Goal: Task Accomplishment & Management: Complete application form

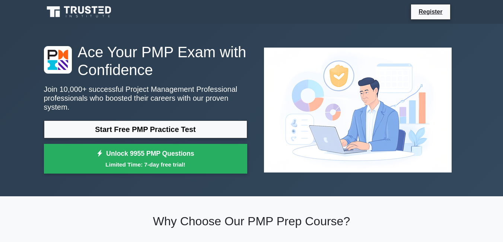
click at [151, 124] on link "Start Free PMP Practice Test" at bounding box center [145, 130] width 203 height 18
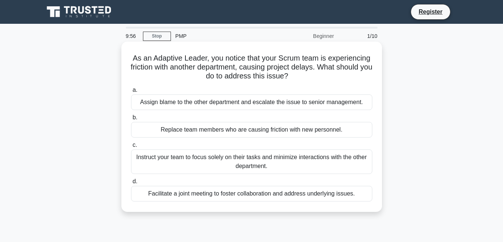
drag, startPoint x: 137, startPoint y: 54, endPoint x: 339, endPoint y: 75, distance: 202.9
click at [339, 75] on h5 "As an Adaptive Leader, you notice that your Scrum team is experiencing friction…" at bounding box center [251, 68] width 243 height 28
click at [332, 80] on h5 "As an Adaptive Leader, you notice that your Scrum team is experiencing friction…" at bounding box center [251, 68] width 243 height 28
click at [164, 133] on div "Replace team members who are causing friction with new personnel." at bounding box center [251, 130] width 241 height 16
click at [131, 120] on input "b. Replace team members who are causing friction with new personnel." at bounding box center [131, 117] width 0 height 5
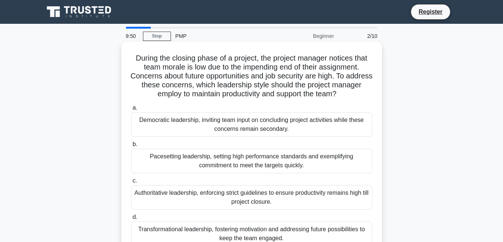
drag, startPoint x: 131, startPoint y: 59, endPoint x: 359, endPoint y: 93, distance: 230.9
click at [359, 93] on h5 "During the closing phase of a project, the project manager notices that team mo…" at bounding box center [251, 76] width 243 height 45
click at [187, 73] on h5 "During the closing phase of a project, the project manager notices that team mo…" at bounding box center [251, 76] width 243 height 45
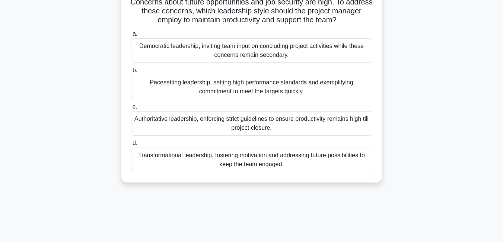
scroll to position [74, 0]
click at [192, 160] on div "Transformational leadership, fostering motivation and addressing future possibi…" at bounding box center [251, 159] width 241 height 25
click at [131, 146] on input "d. Transformational leadership, fostering motivation and addressing future poss…" at bounding box center [131, 143] width 0 height 5
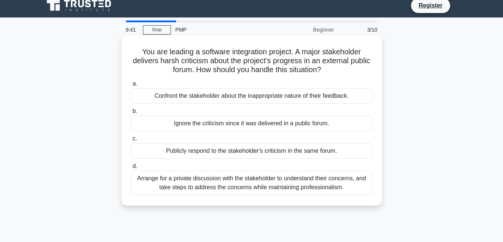
scroll to position [0, 0]
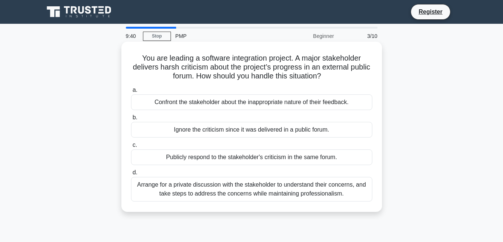
click at [238, 129] on div "Ignore the criticism since it was delivered in a public forum." at bounding box center [251, 130] width 241 height 16
click at [131, 120] on input "b. Ignore the criticism since it was delivered in a public forum." at bounding box center [131, 117] width 0 height 5
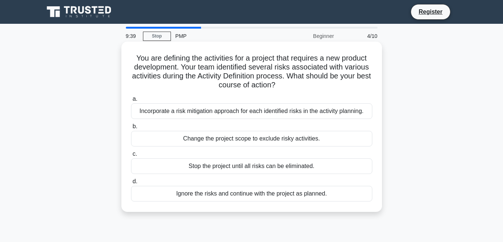
click at [284, 167] on div "Stop the project until all risks can be eliminated." at bounding box center [251, 167] width 241 height 16
click at [131, 157] on input "c. Stop the project until all risks can be eliminated." at bounding box center [131, 154] width 0 height 5
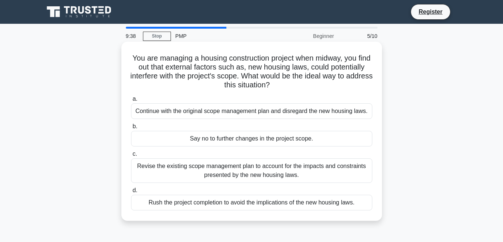
click at [245, 119] on div "Continue with the original scope management plan and disregard the new housing …" at bounding box center [251, 112] width 241 height 16
click at [131, 102] on input "a. Continue with the original scope management plan and disregard the new housi…" at bounding box center [131, 99] width 0 height 5
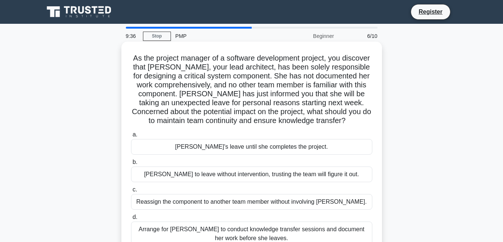
click at [228, 230] on div "Arrange for Maria to conduct knowledge transfer sessions and document her work …" at bounding box center [251, 234] width 241 height 25
click at [131, 220] on input "d. Arrange for Maria to conduct knowledge transfer sessions and document her wo…" at bounding box center [131, 217] width 0 height 5
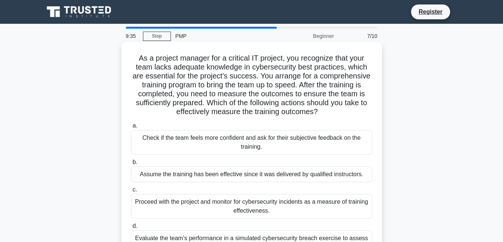
click at [254, 134] on div "Check if the team feels more confident and ask for their subjective feedback on…" at bounding box center [251, 142] width 241 height 25
click at [131, 128] on input "a. Check if the team feels more confident and ask for their subjective feedback…" at bounding box center [131, 126] width 0 height 5
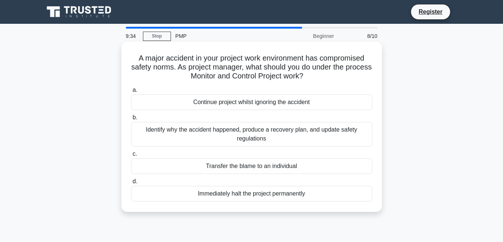
click at [250, 193] on div "Immediately halt the project permanently" at bounding box center [251, 194] width 241 height 16
click at [131, 184] on input "d. Immediately halt the project permanently" at bounding box center [131, 182] width 0 height 5
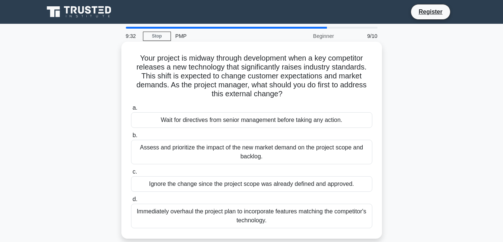
click at [273, 158] on div "Assess and prioritize the impact of the new market demand on the project scope …" at bounding box center [251, 152] width 241 height 25
click at [131, 138] on input "b. Assess and prioritize the impact of the new market demand on the project sco…" at bounding box center [131, 135] width 0 height 5
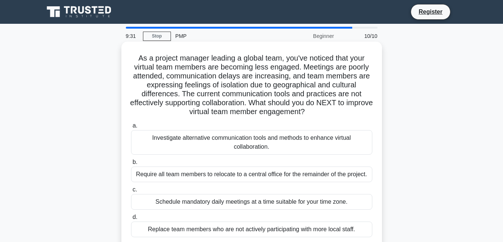
click at [259, 229] on div "Replace team members who are not actively participating with more local staff." at bounding box center [251, 230] width 241 height 16
click at [131, 220] on input "d. Replace team members who are not actively participating with more local staf…" at bounding box center [131, 217] width 0 height 5
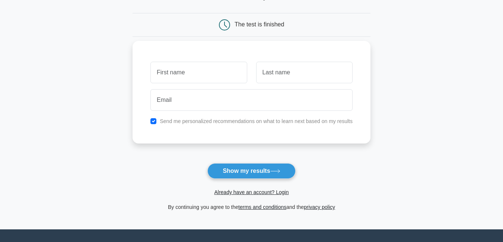
scroll to position [74, 0]
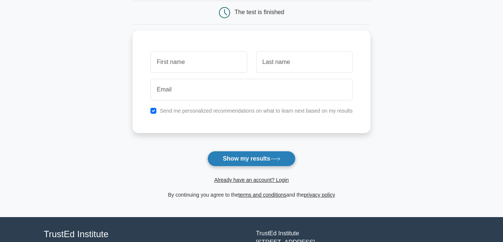
click at [254, 159] on button "Show my results" at bounding box center [251, 159] width 88 height 16
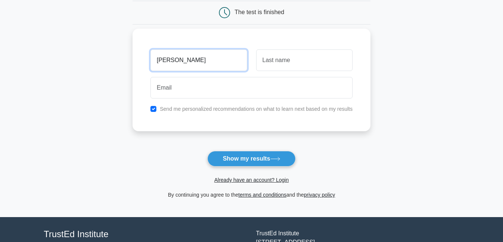
type input "abdalla"
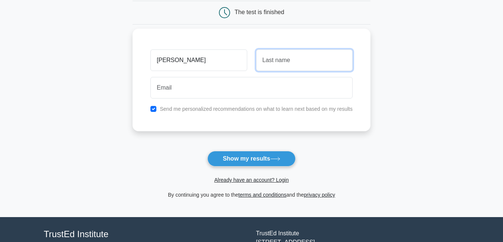
click at [273, 63] on input "text" at bounding box center [304, 61] width 96 height 22
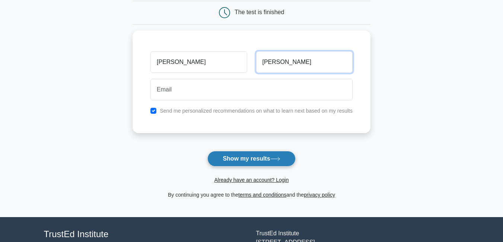
type input "abusamra"
click at [247, 159] on button "Show my results" at bounding box center [251, 159] width 88 height 16
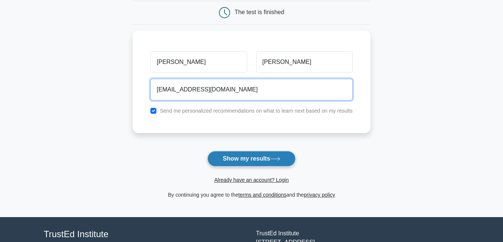
type input "nawras_jor1812@hotmail.com"
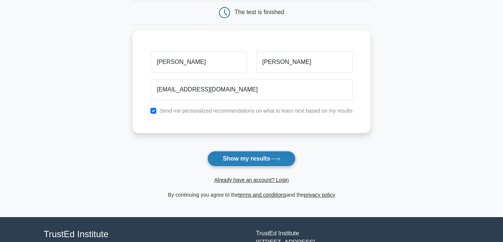
click at [236, 162] on button "Show my results" at bounding box center [251, 159] width 88 height 16
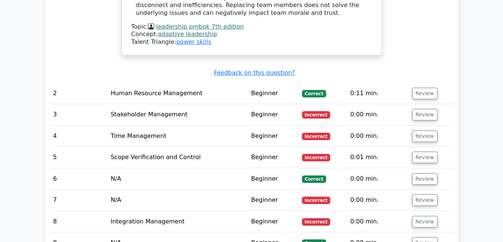
scroll to position [968, 0]
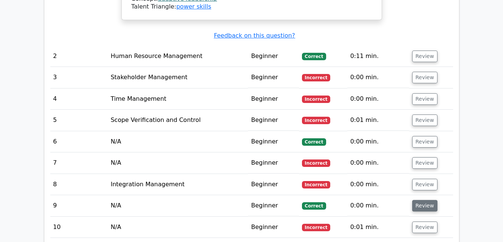
click at [422, 200] on button "Review" at bounding box center [424, 206] width 25 height 12
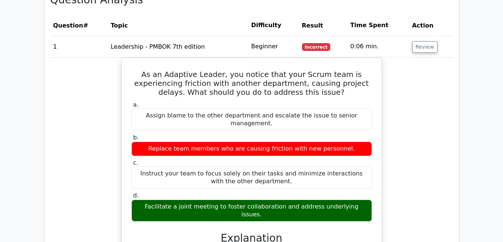
scroll to position [596, 0]
